Goal: Information Seeking & Learning: Check status

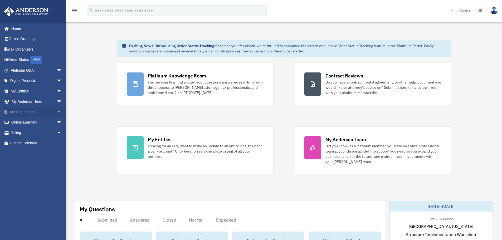
click at [57, 112] on span "arrow_drop_down" at bounding box center [62, 112] width 11 height 11
click at [20, 122] on link "Box" at bounding box center [38, 122] width 62 height 11
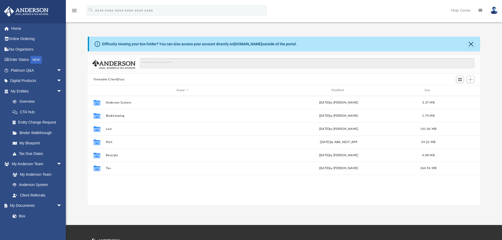
scroll to position [116, 389]
click at [57, 89] on span "arrow_drop_down" at bounding box center [62, 91] width 11 height 11
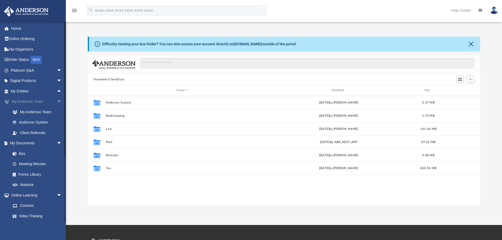
click at [57, 99] on span "arrow_drop_down" at bounding box center [62, 102] width 11 height 11
click at [57, 113] on span "arrow_drop_down" at bounding box center [62, 112] width 11 height 11
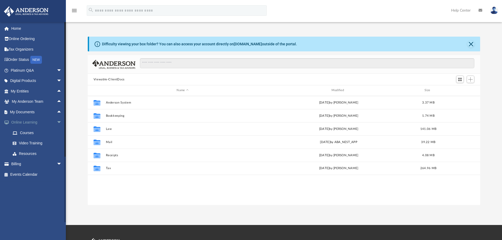
click at [57, 122] on span "arrow_drop_down" at bounding box center [62, 122] width 11 height 11
click at [57, 132] on span "arrow_drop_down" at bounding box center [62, 133] width 11 height 11
click at [38, 141] on link "$ Open Invoices" at bounding box center [38, 143] width 62 height 11
click at [37, 145] on link "$ Open Invoices" at bounding box center [38, 143] width 62 height 11
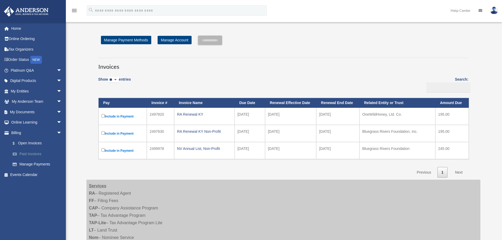
click at [31, 155] on link "Past Invoices" at bounding box center [38, 154] width 62 height 11
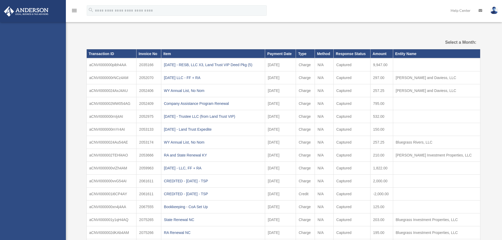
select select
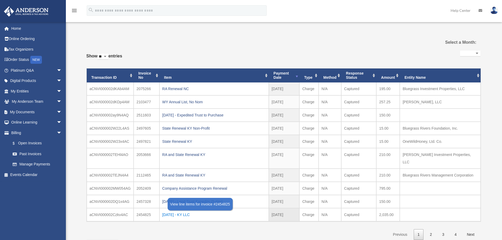
click at [173, 211] on div "2025.03.25 - KY LLC" at bounding box center [214, 214] width 104 height 7
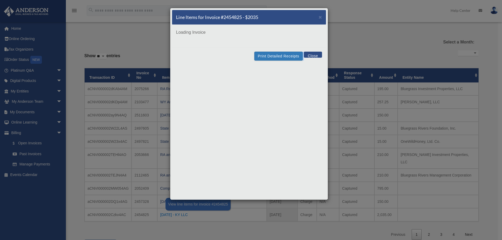
click at [173, 208] on div "Line Items for Invoice #2454825 - $2035 × Loading Invoice Print Detailed Receip…" at bounding box center [251, 120] width 502 height 240
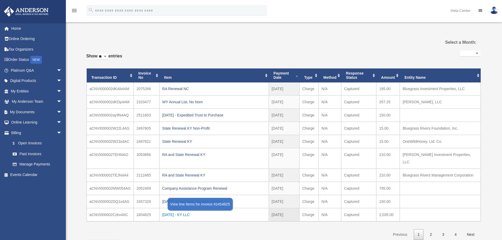
click at [173, 211] on div "2025.03.25 - KY LLC" at bounding box center [214, 214] width 104 height 7
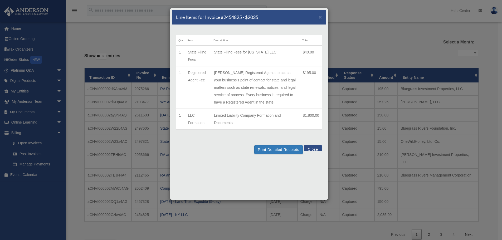
click at [309, 148] on button "Close" at bounding box center [313, 148] width 18 height 6
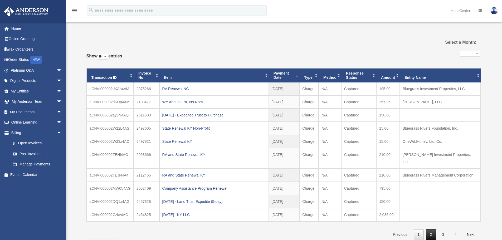
click at [434, 229] on link "2" at bounding box center [431, 234] width 10 height 11
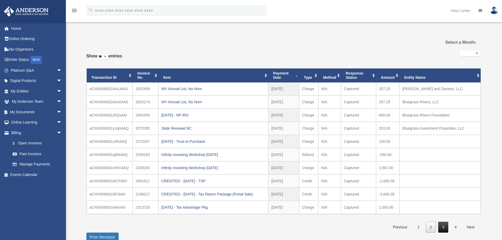
click at [443, 227] on link "3" at bounding box center [443, 227] width 10 height 11
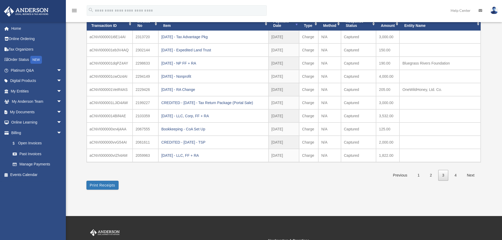
scroll to position [53, 0]
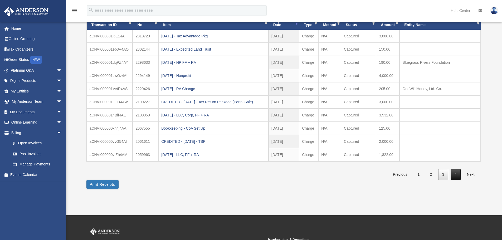
click at [457, 176] on link "4" at bounding box center [456, 174] width 10 height 11
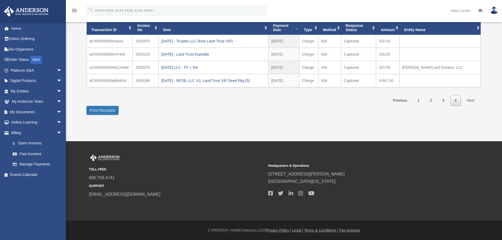
scroll to position [47, 0]
click at [418, 101] on link "1" at bounding box center [419, 100] width 10 height 11
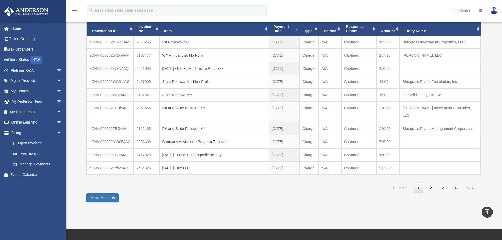
scroll to position [0, 0]
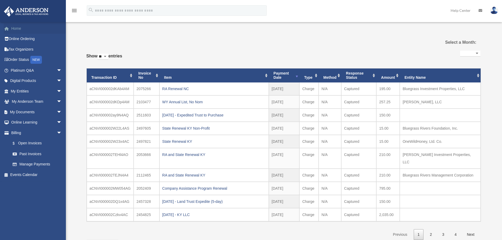
click at [17, 25] on link "Home" at bounding box center [37, 28] width 66 height 11
click at [23, 57] on link "Order Status NEW" at bounding box center [37, 60] width 66 height 11
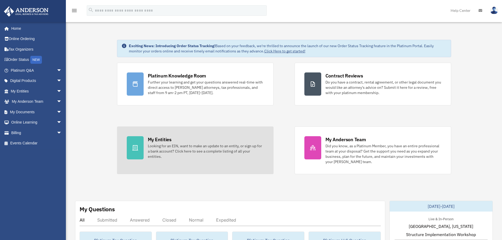
click at [165, 139] on div "My Entities" at bounding box center [160, 139] width 24 height 7
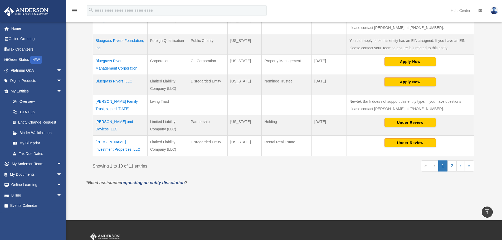
scroll to position [194, 0]
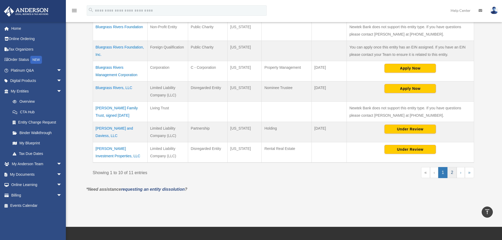
click at [452, 174] on link "2" at bounding box center [452, 172] width 9 height 11
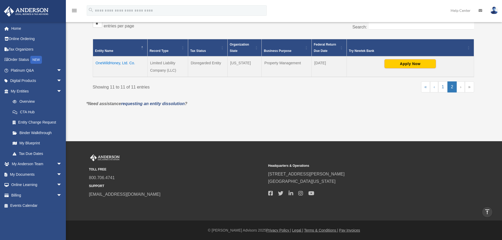
scroll to position [97, 0]
click at [445, 86] on link "1" at bounding box center [442, 86] width 9 height 11
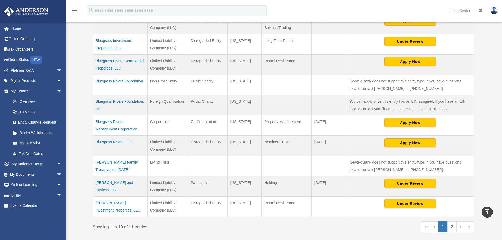
scroll to position [138, 0]
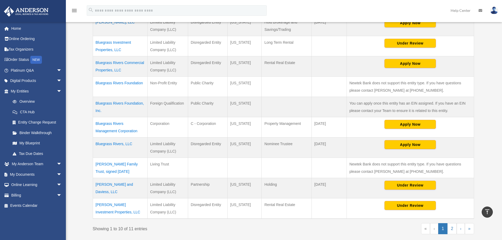
click at [124, 104] on td "Bluegrass Rivers Foundation, Inc." at bounding box center [120, 107] width 55 height 20
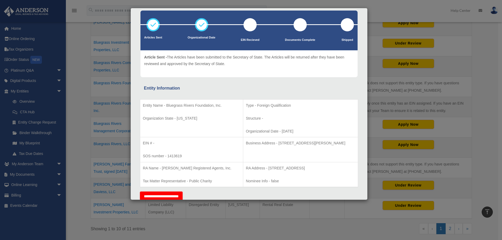
scroll to position [0, 0]
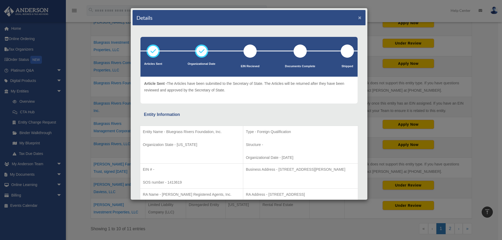
click at [358, 17] on button "×" at bounding box center [359, 18] width 3 height 6
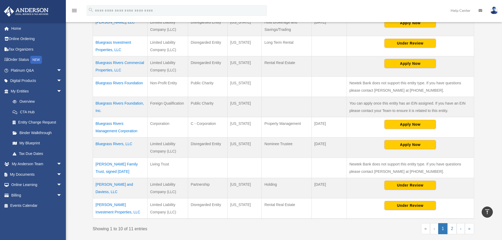
click at [117, 81] on td "Bluegrass Rivers Foundation" at bounding box center [120, 87] width 55 height 20
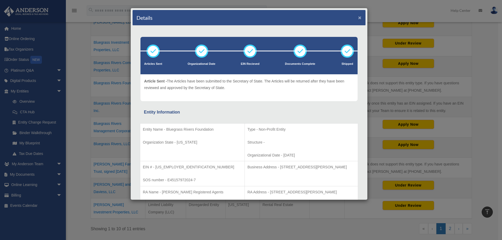
click at [358, 16] on button "×" at bounding box center [359, 18] width 3 height 6
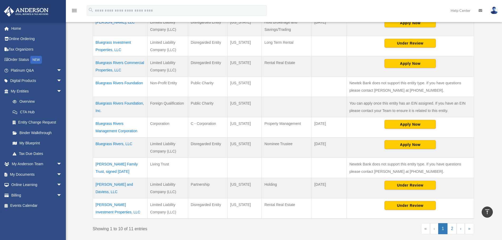
click at [116, 144] on td "Bluegrass Rivers, LLC" at bounding box center [120, 148] width 55 height 20
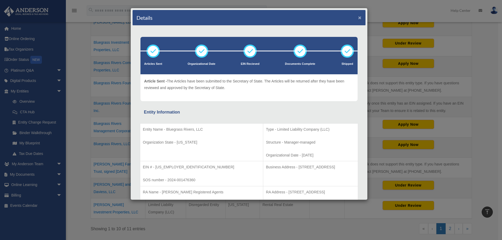
click at [358, 16] on button "×" at bounding box center [359, 18] width 3 height 6
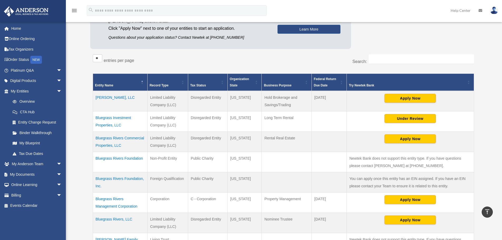
scroll to position [59, 0]
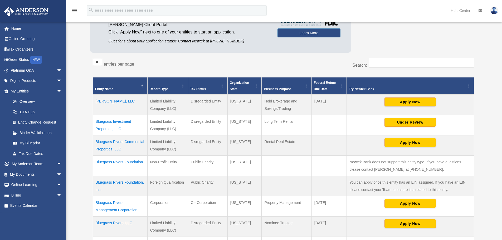
click at [118, 122] on td "Bluegrass Investment Properties, LLC" at bounding box center [120, 125] width 55 height 20
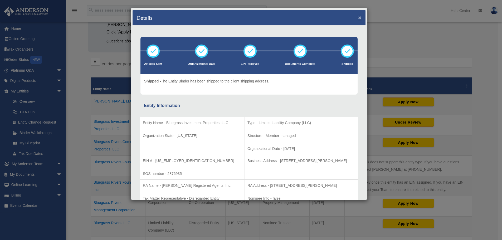
click at [358, 16] on button "×" at bounding box center [359, 18] width 3 height 6
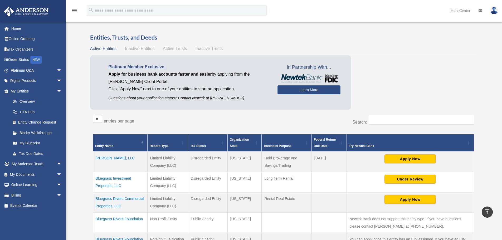
scroll to position [0, 0]
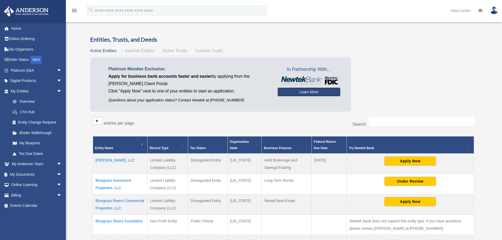
click at [307, 95] on link "Learn More" at bounding box center [309, 92] width 63 height 9
click at [306, 92] on link "Learn More" at bounding box center [309, 92] width 63 height 9
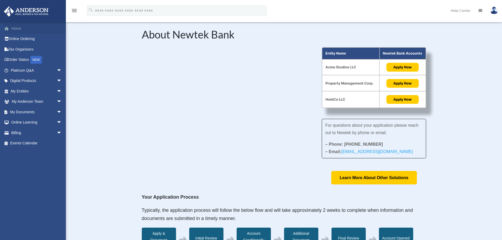
click at [18, 31] on link "Home" at bounding box center [37, 28] width 66 height 11
